Goal: Task Accomplishment & Management: Use online tool/utility

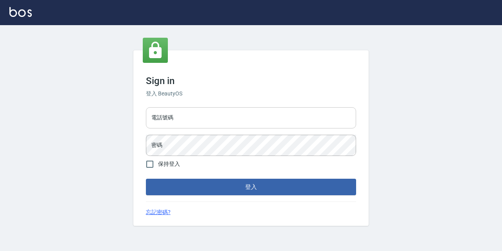
click at [210, 125] on input "電話號碼" at bounding box center [251, 117] width 210 height 21
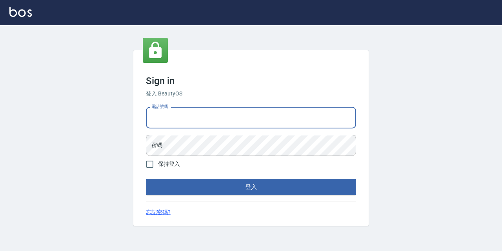
type input "0977888999"
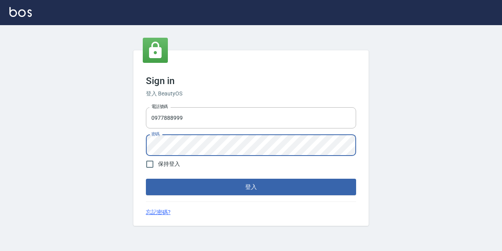
click at [146, 178] on button "登入" at bounding box center [251, 186] width 210 height 16
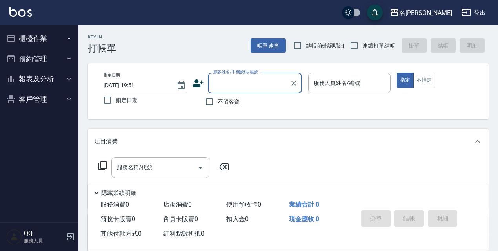
click at [68, 42] on button "櫃檯作業" at bounding box center [39, 38] width 72 height 20
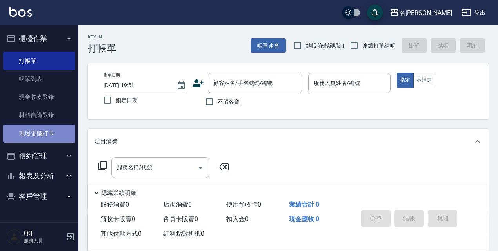
click at [25, 134] on link "現場電腦打卡" at bounding box center [39, 133] width 72 height 18
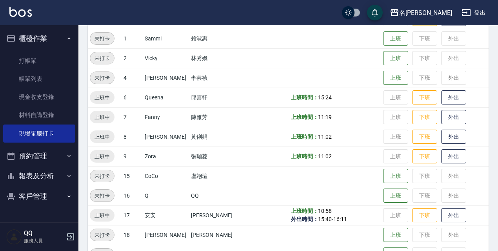
scroll to position [160, 0]
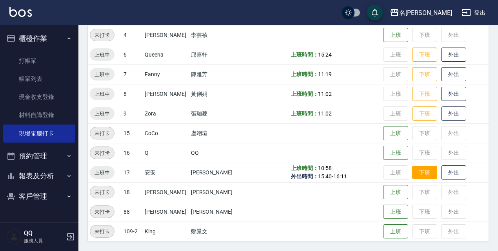
click at [412, 173] on button "下班" at bounding box center [424, 172] width 25 height 14
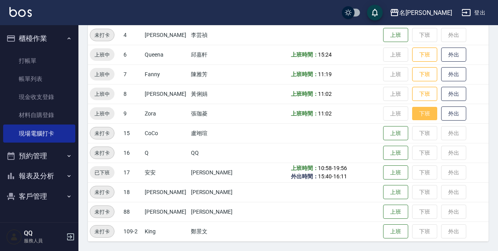
click at [420, 117] on button "下班" at bounding box center [424, 114] width 25 height 14
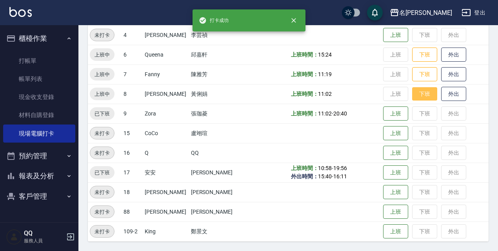
click at [415, 94] on button "下班" at bounding box center [424, 94] width 25 height 14
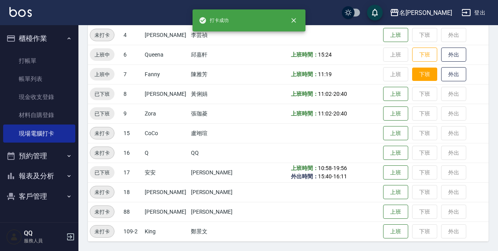
click at [420, 76] on button "下班" at bounding box center [424, 74] width 25 height 14
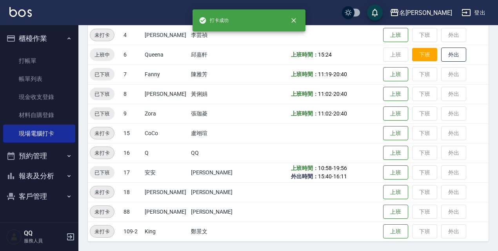
click at [421, 60] on button "下班" at bounding box center [424, 55] width 25 height 14
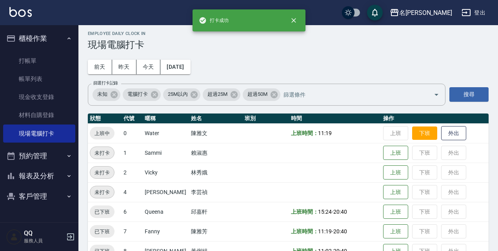
click at [423, 133] on button "下班" at bounding box center [424, 133] width 25 height 14
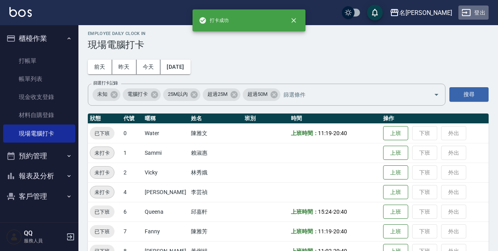
click at [474, 12] on button "登出" at bounding box center [473, 12] width 30 height 15
